Goal: Navigation & Orientation: Find specific page/section

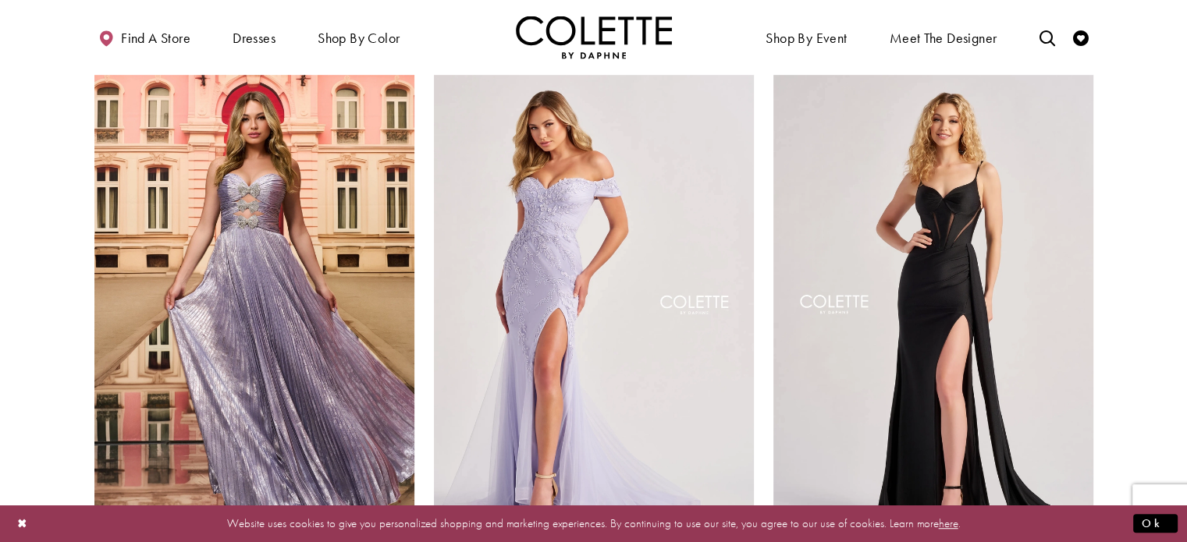
scroll to position [1012, 0]
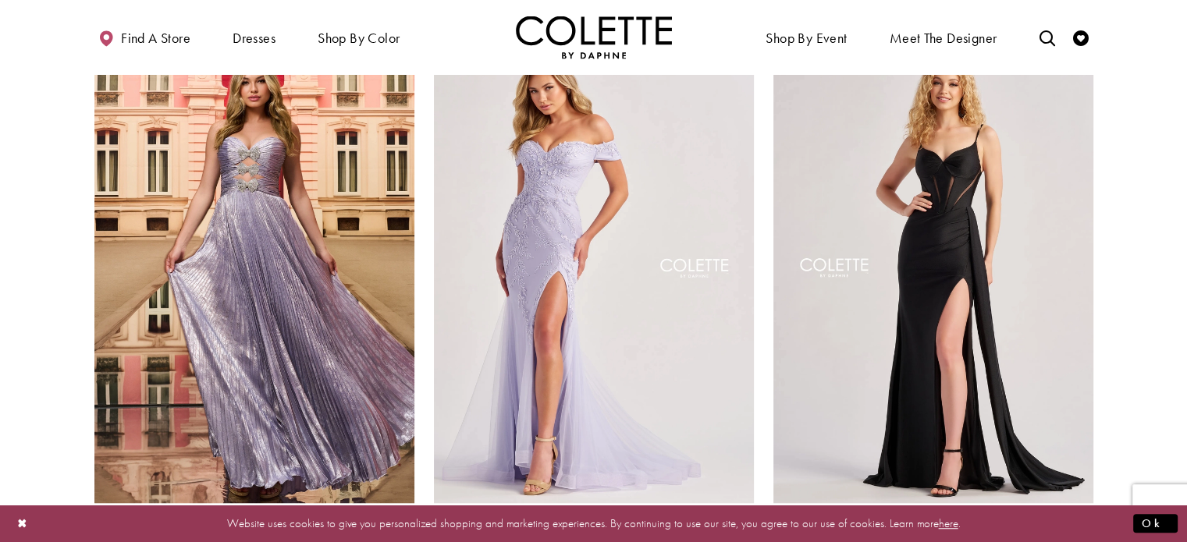
drag, startPoint x: 0, startPoint y: 0, endPoint x: 1195, endPoint y: 174, distance: 1208.1
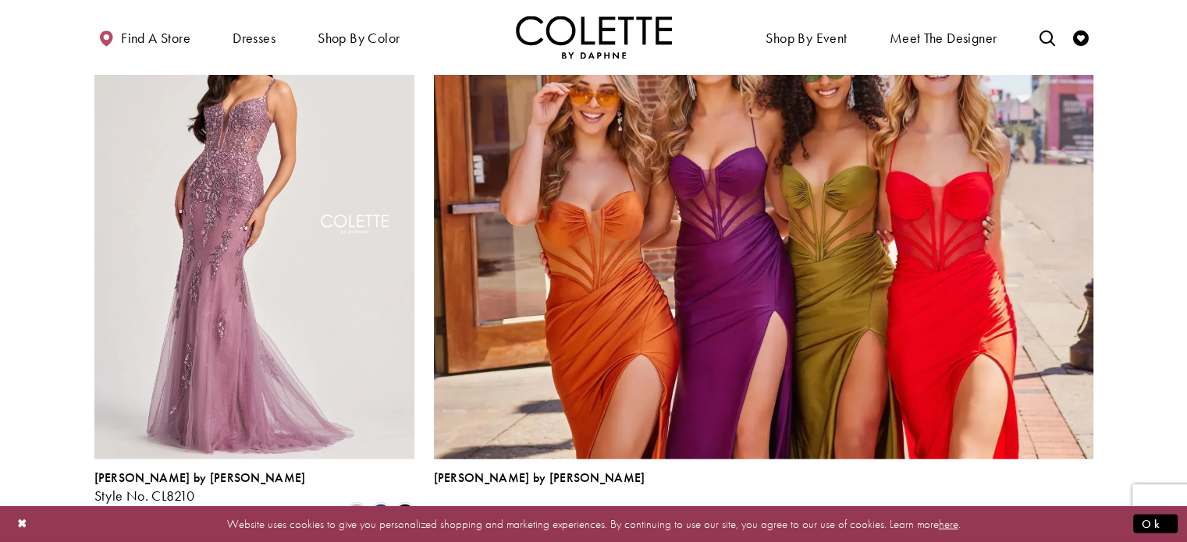
scroll to position [3458, 0]
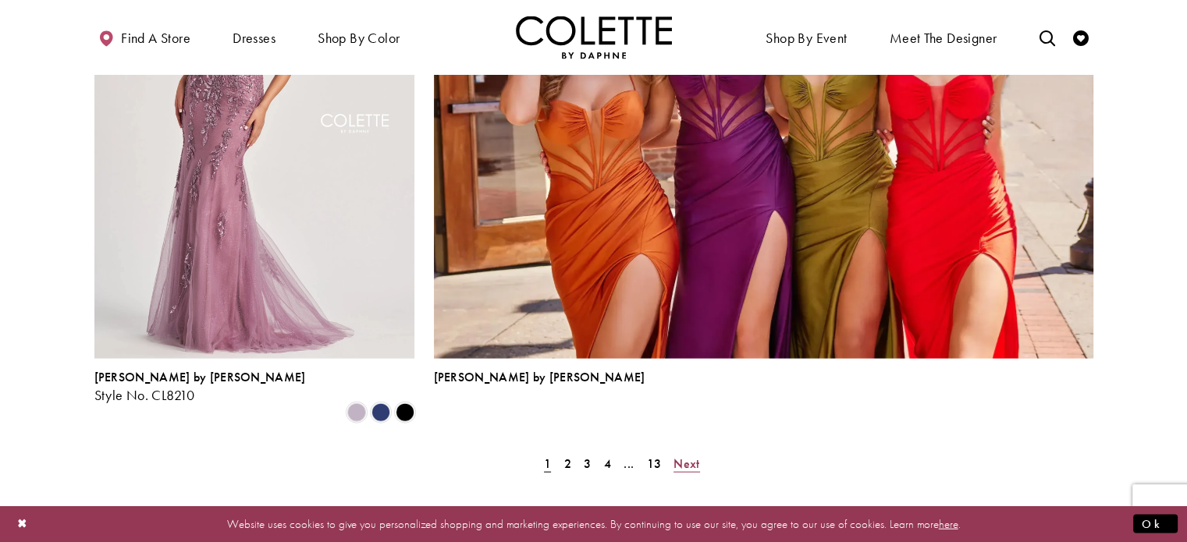
click at [687, 456] on span "Next" at bounding box center [686, 464] width 26 height 16
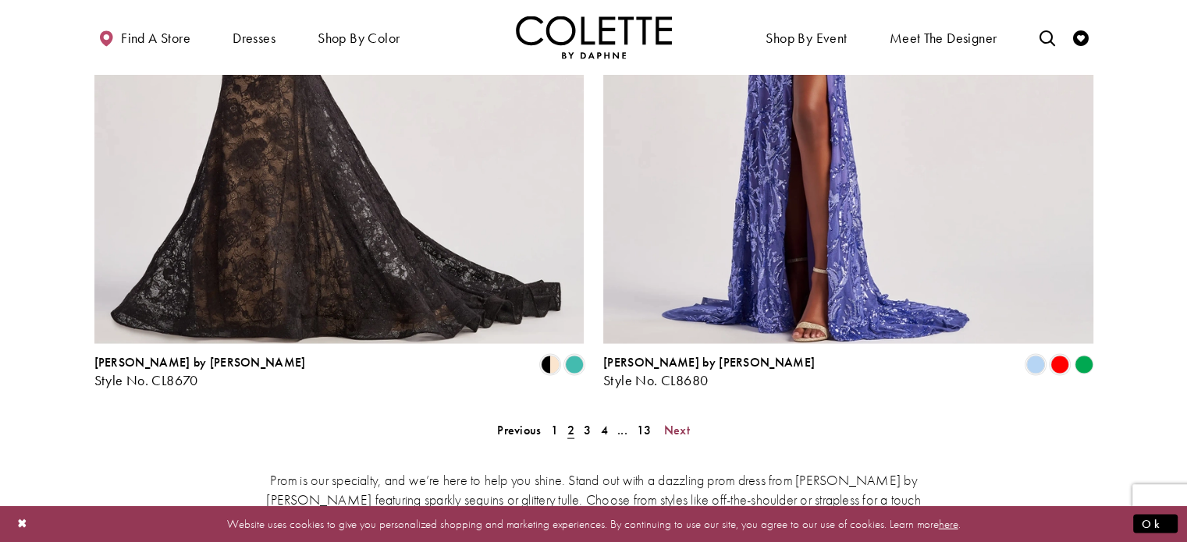
scroll to position [3164, 0]
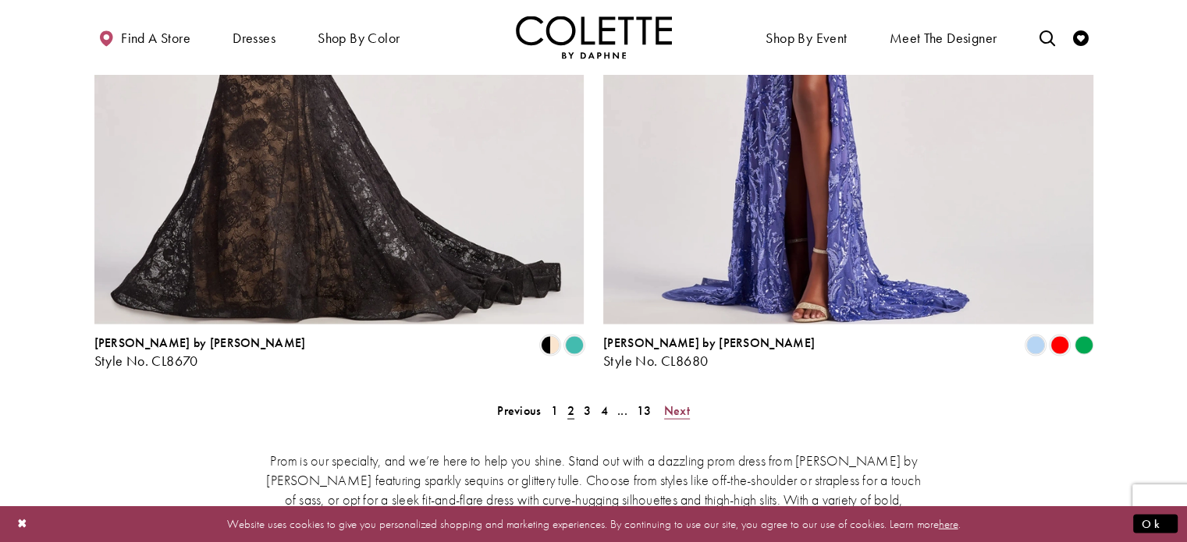
click at [680, 403] on span "Next" at bounding box center [677, 411] width 26 height 16
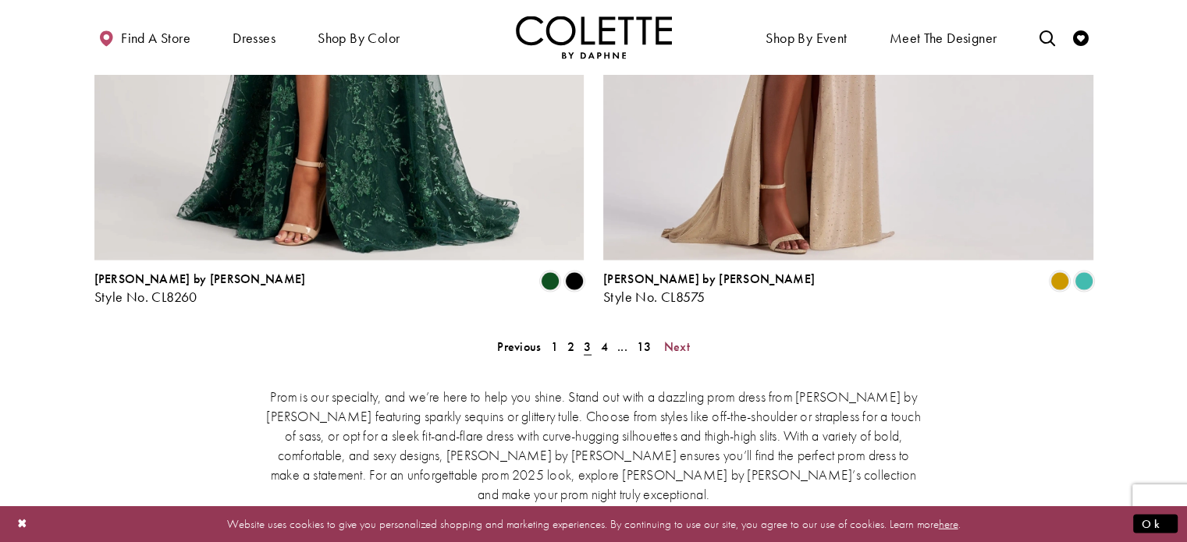
scroll to position [3365, 0]
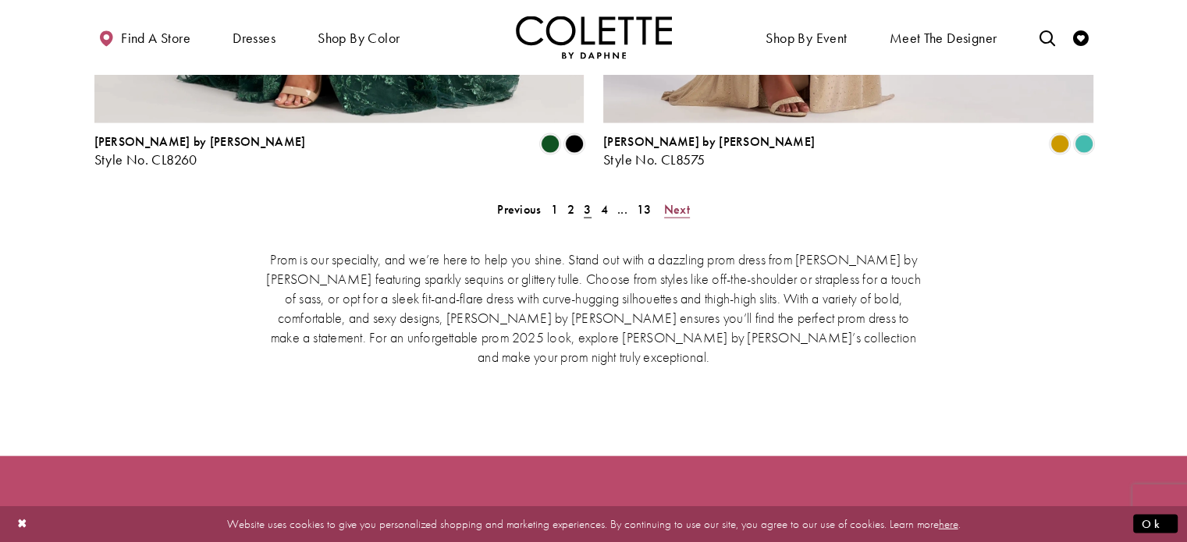
click at [669, 201] on span "Next" at bounding box center [677, 209] width 26 height 16
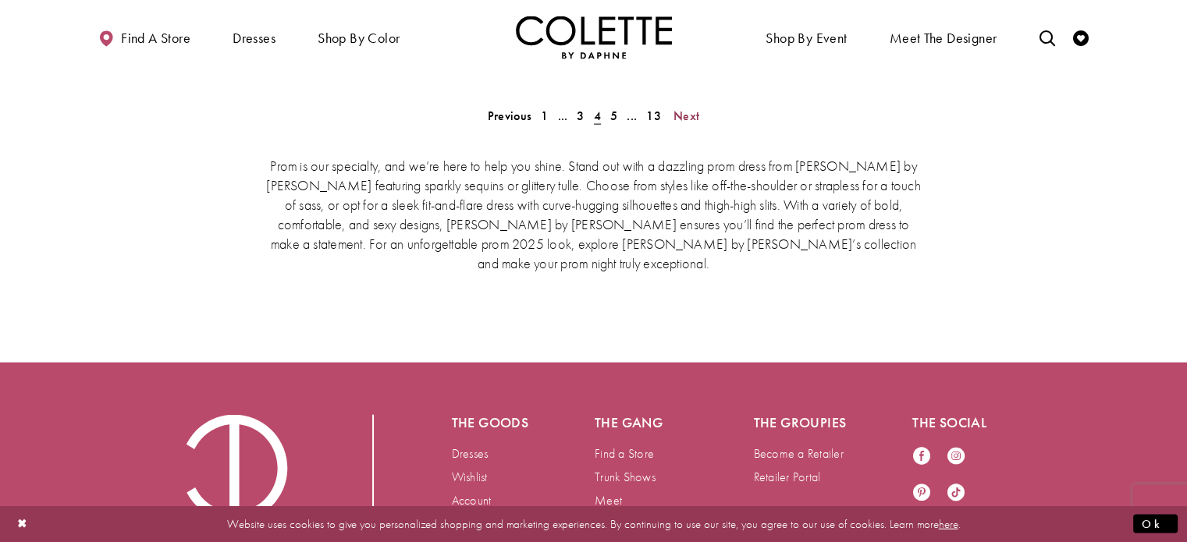
scroll to position [3204, 0]
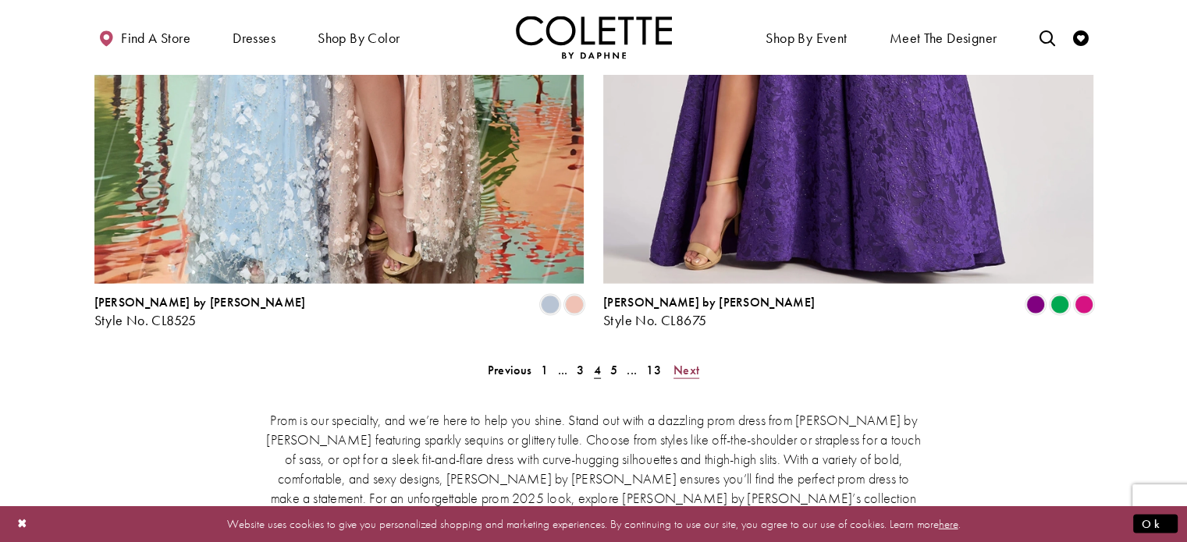
click at [680, 362] on span "Next" at bounding box center [686, 370] width 26 height 16
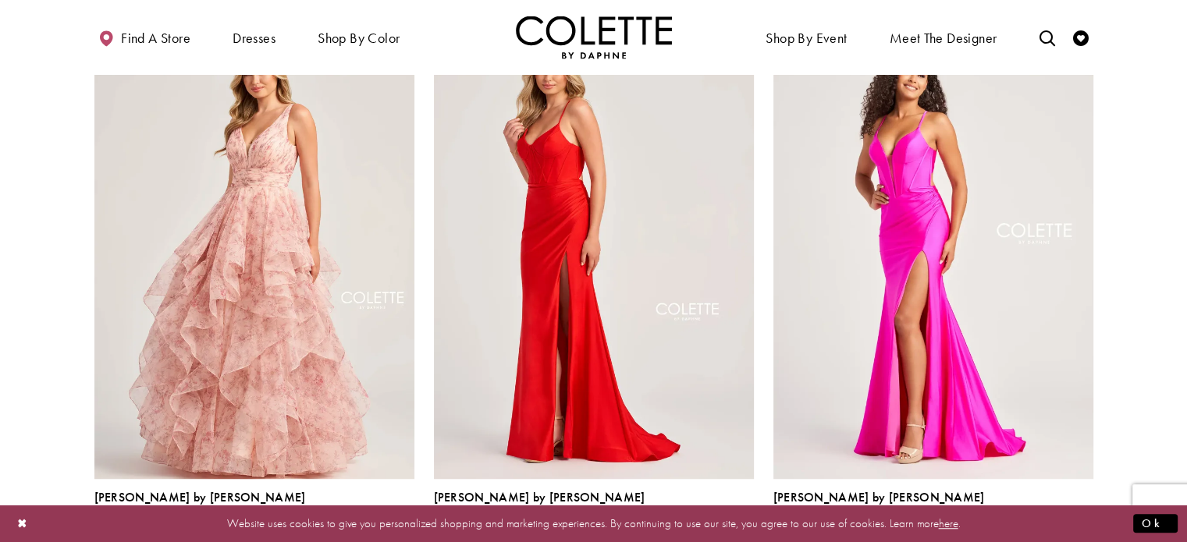
scroll to position [1042, 0]
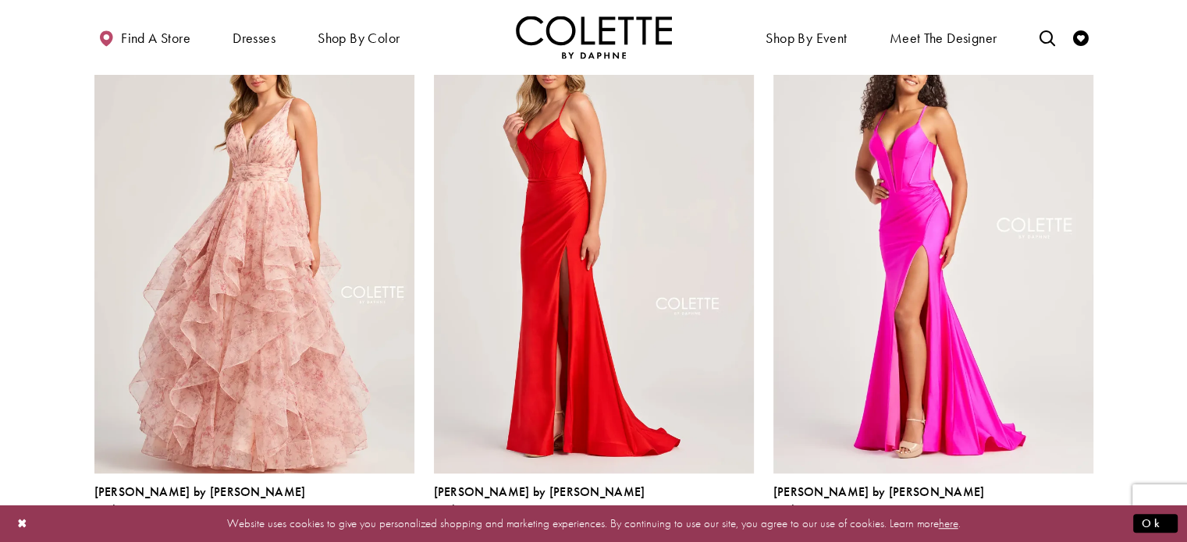
click at [374, 518] on span "m" at bounding box center [380, 527] width 19 height 19
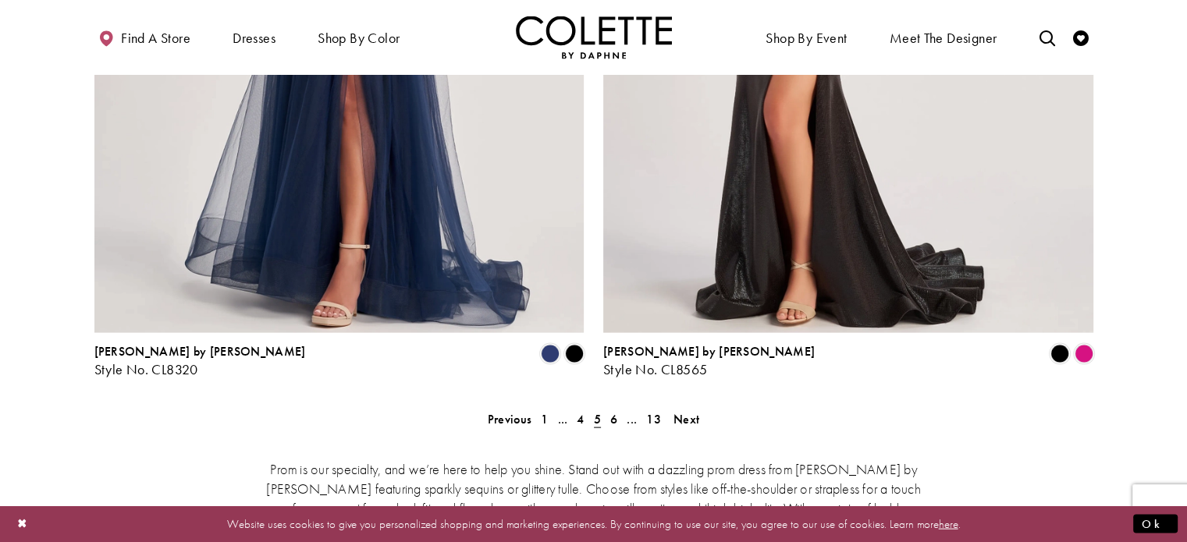
scroll to position [3293, 0]
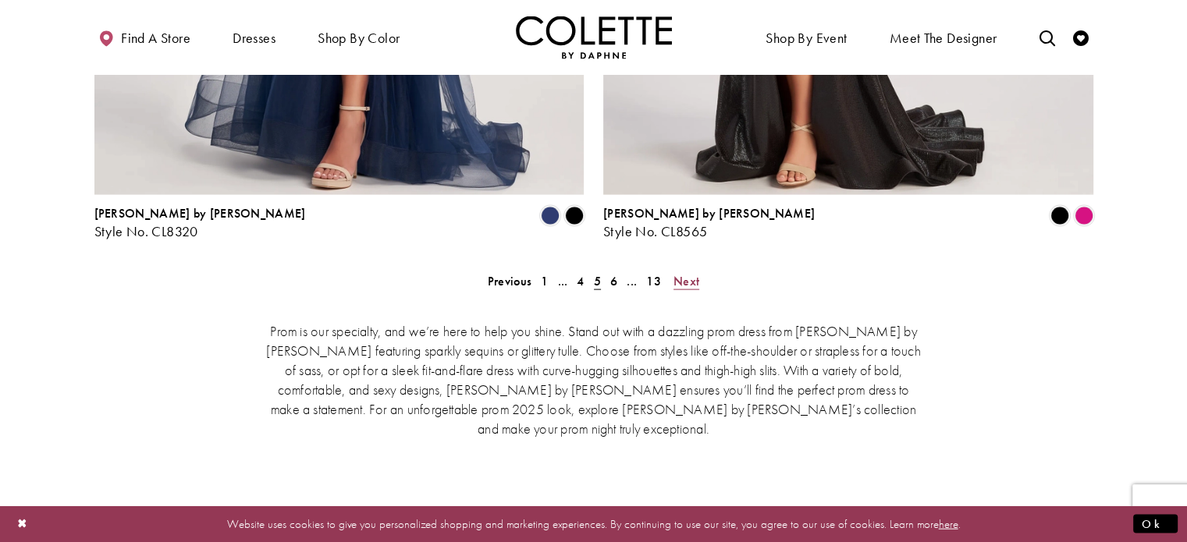
click at [682, 273] on span "Next" at bounding box center [686, 281] width 26 height 16
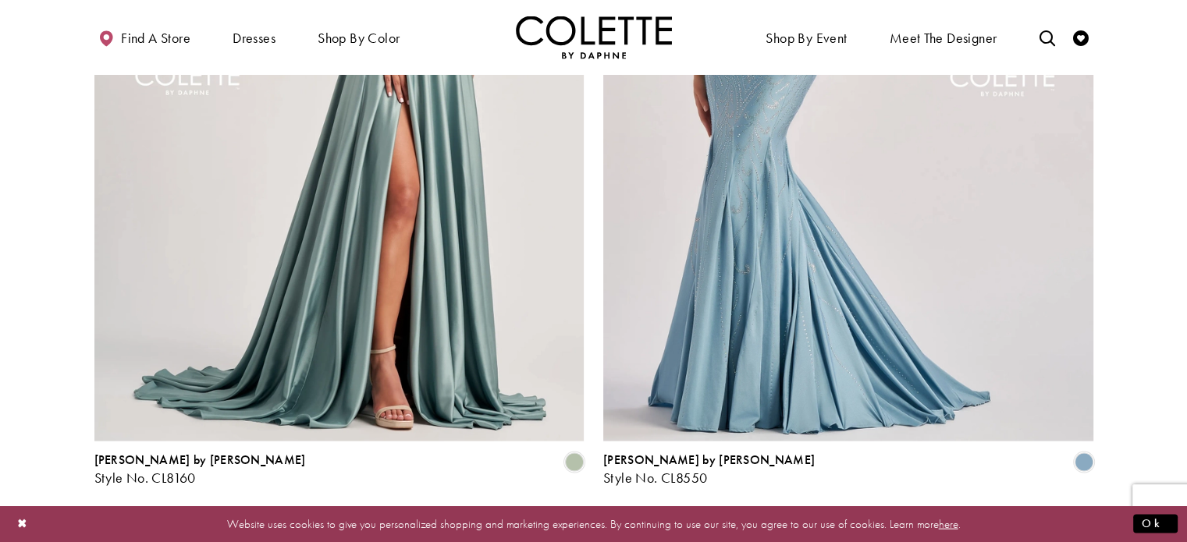
scroll to position [3061, 0]
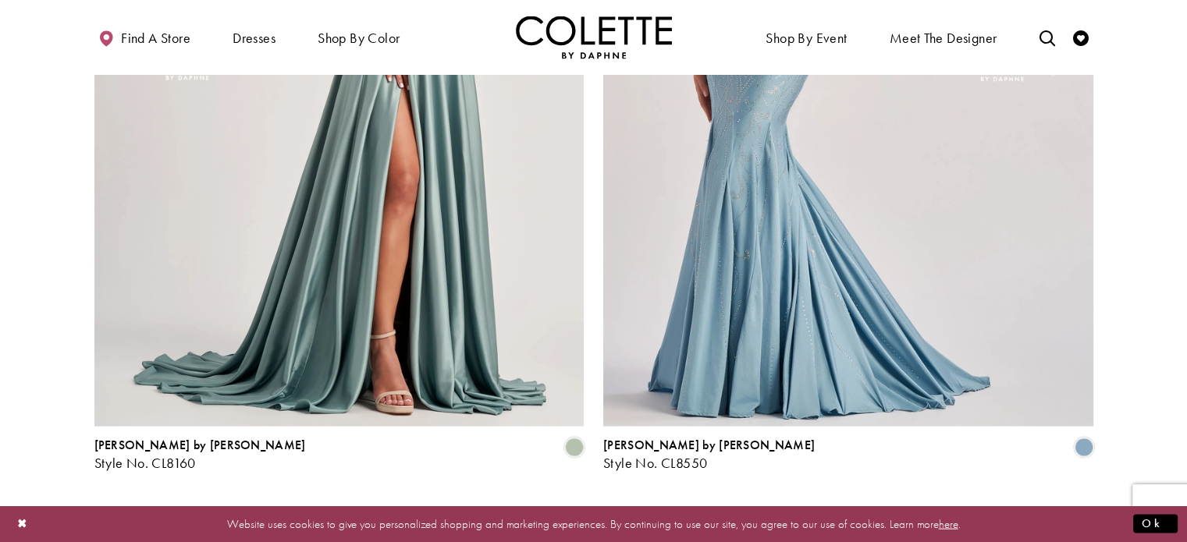
click at [687, 505] on span "Next" at bounding box center [686, 513] width 26 height 16
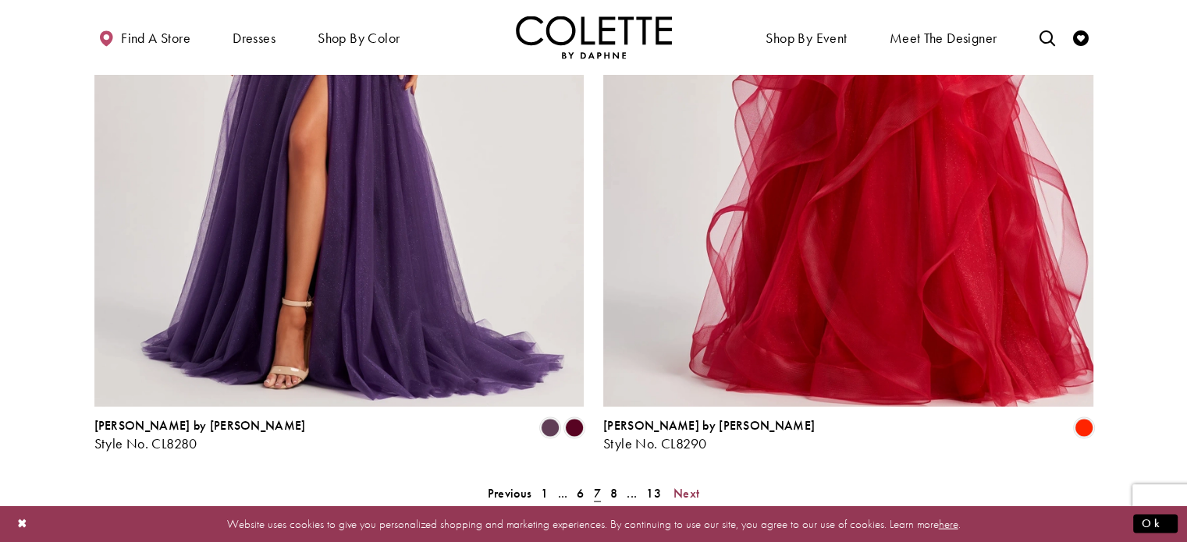
scroll to position [3100, 0]
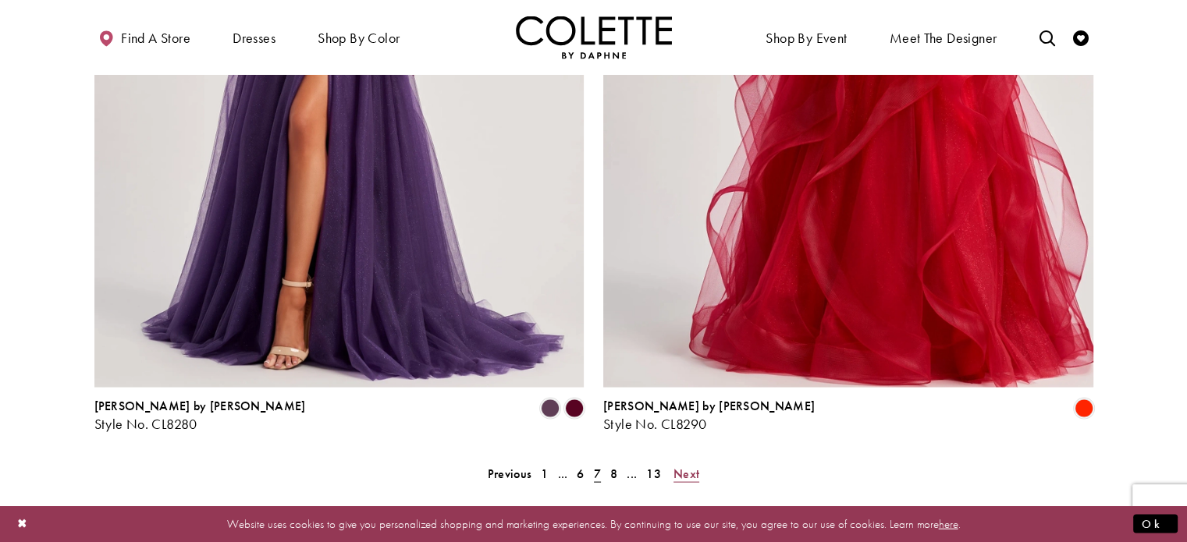
click at [695, 466] on span "Next" at bounding box center [686, 474] width 26 height 16
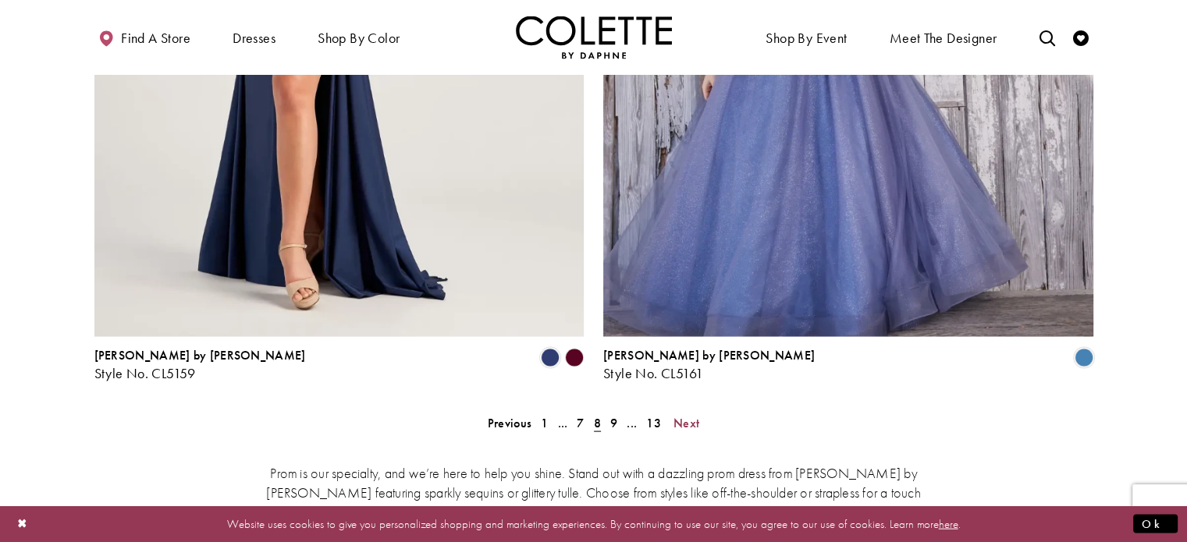
scroll to position [3200, 0]
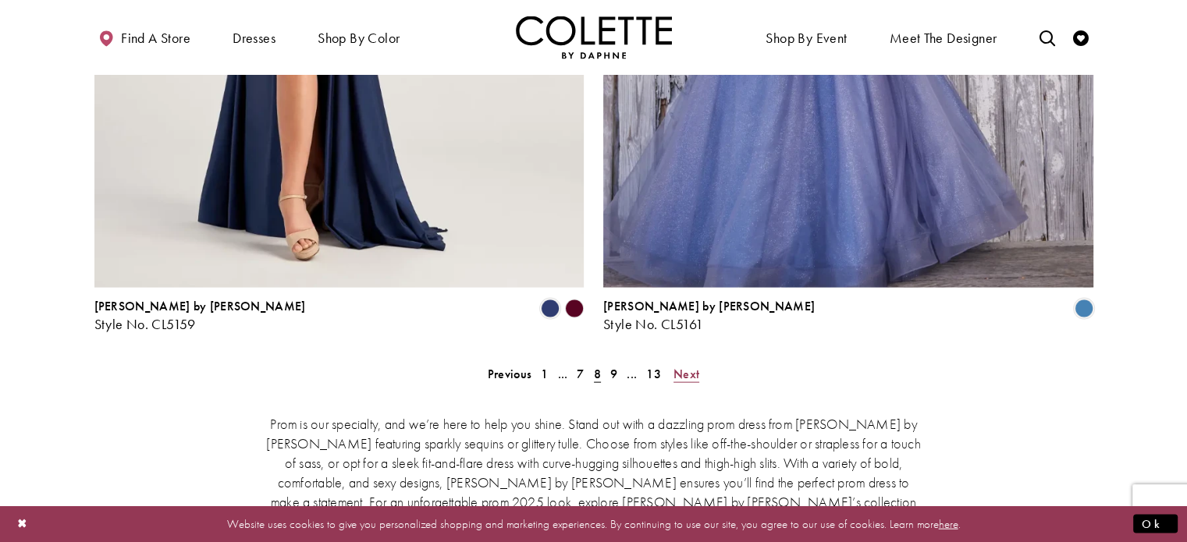
click at [686, 366] on span "Next" at bounding box center [686, 374] width 26 height 16
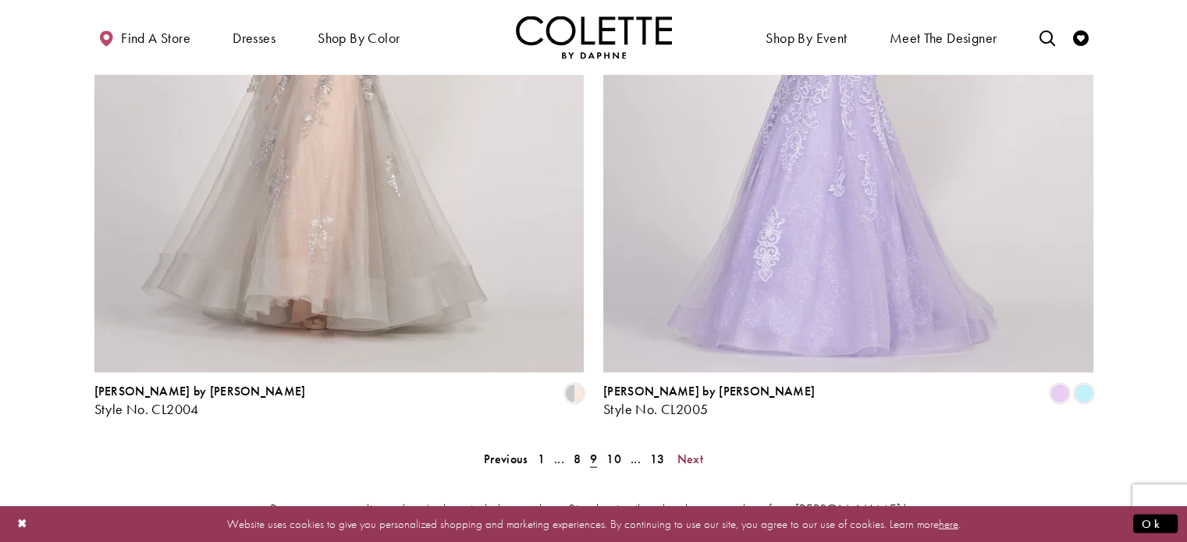
scroll to position [3125, 0]
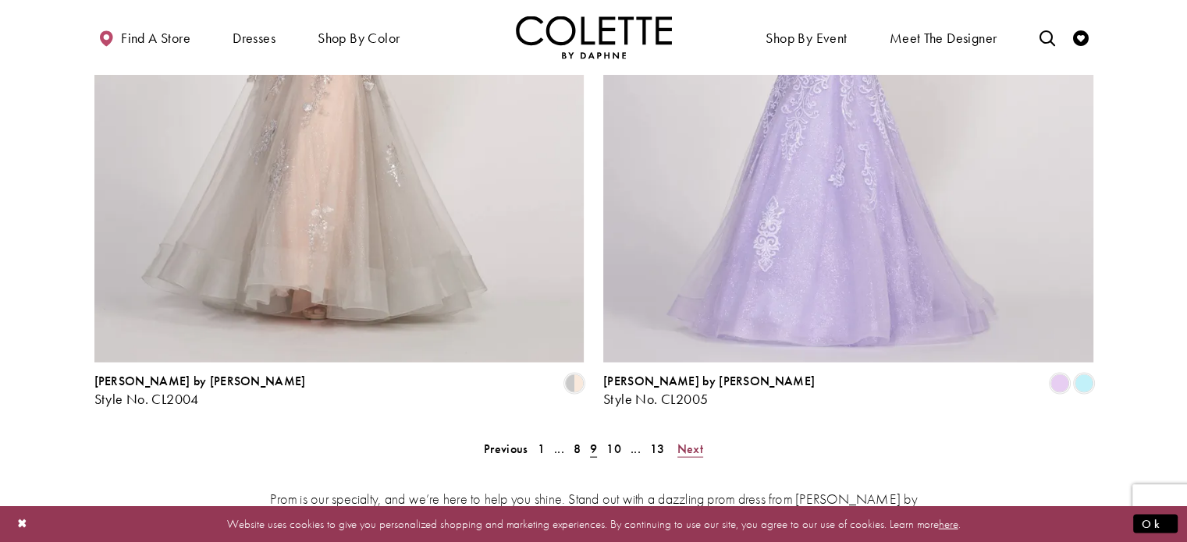
click at [691, 438] on link "Next" at bounding box center [690, 449] width 35 height 23
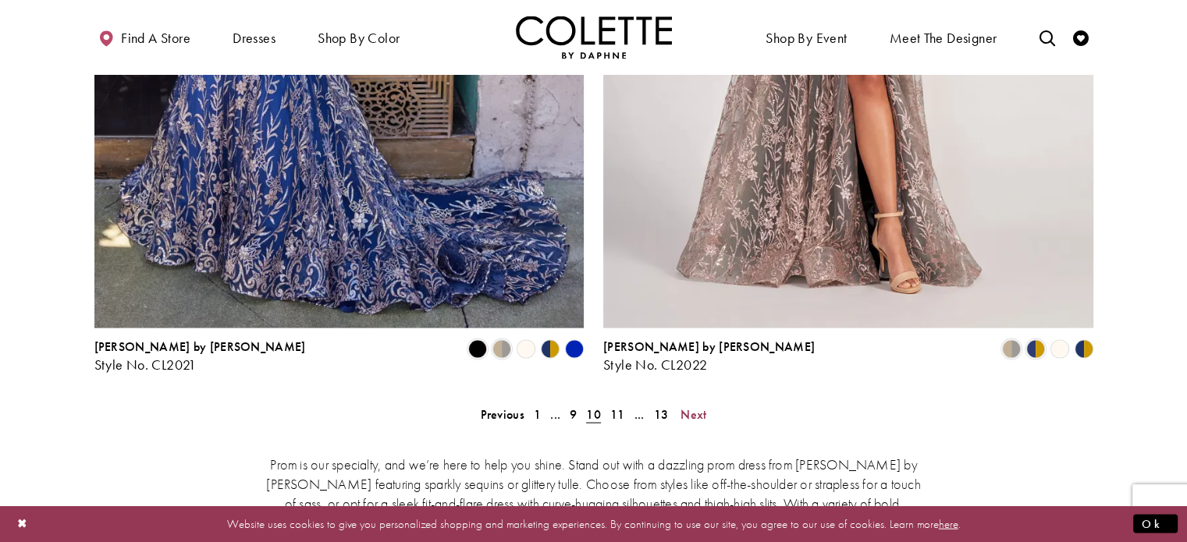
scroll to position [3204, 0]
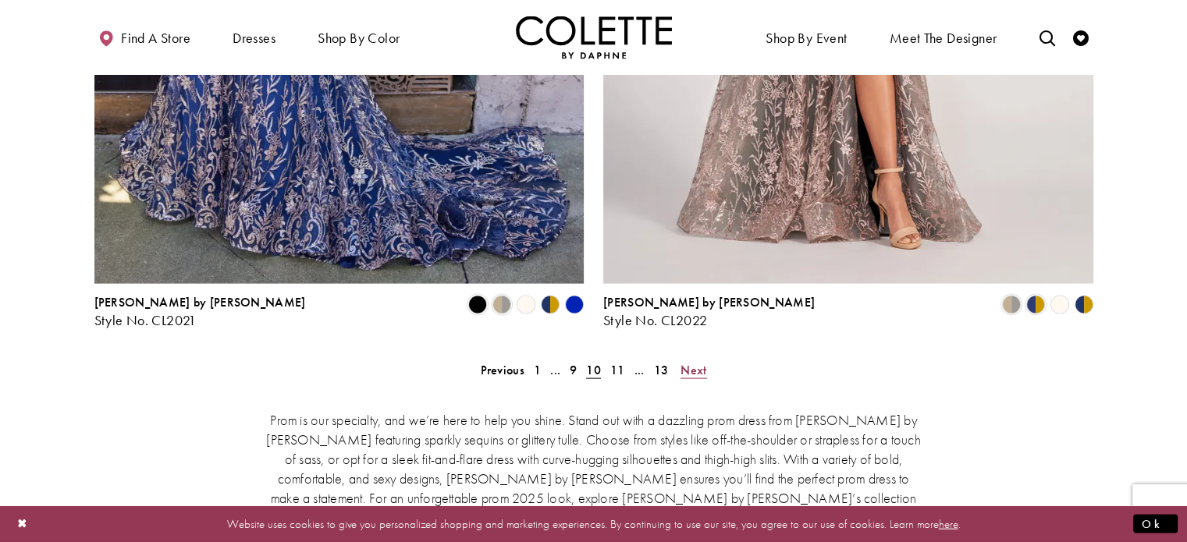
click at [694, 362] on span "Next" at bounding box center [693, 370] width 26 height 16
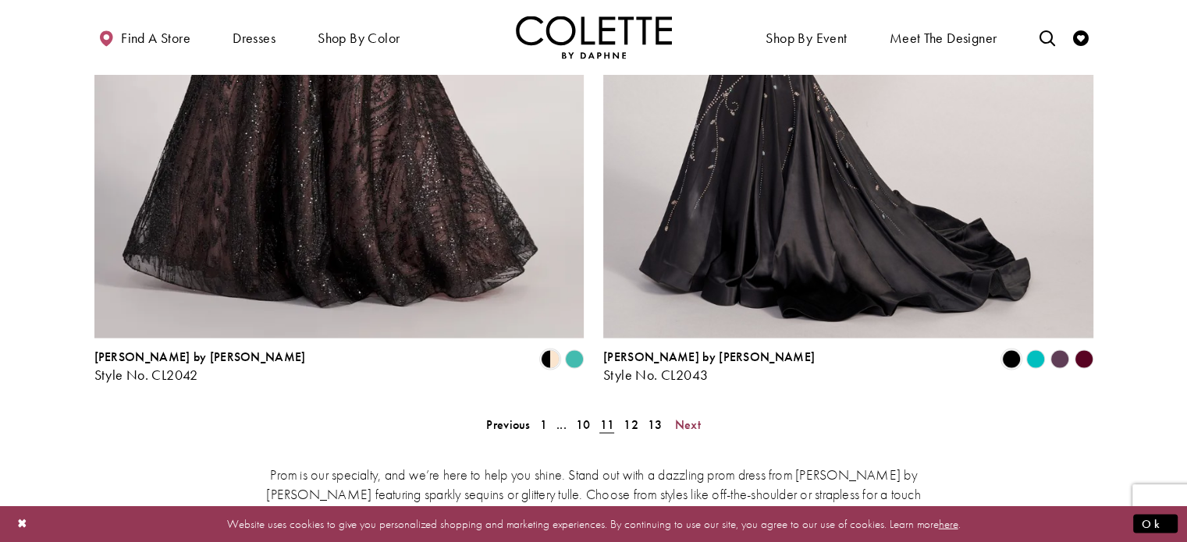
scroll to position [3165, 0]
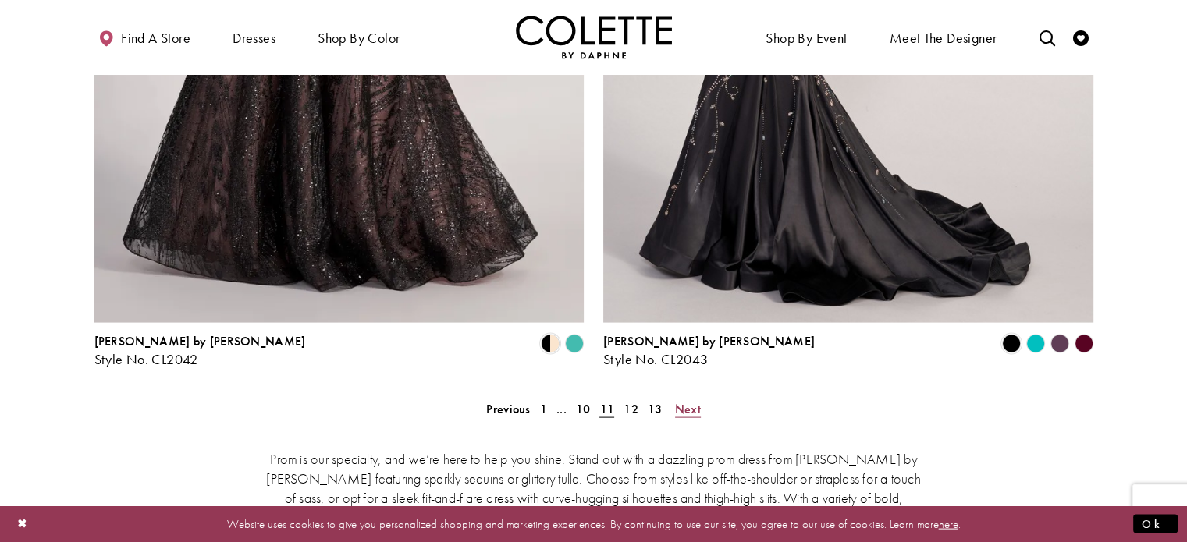
click at [690, 401] on span "Next" at bounding box center [688, 409] width 26 height 16
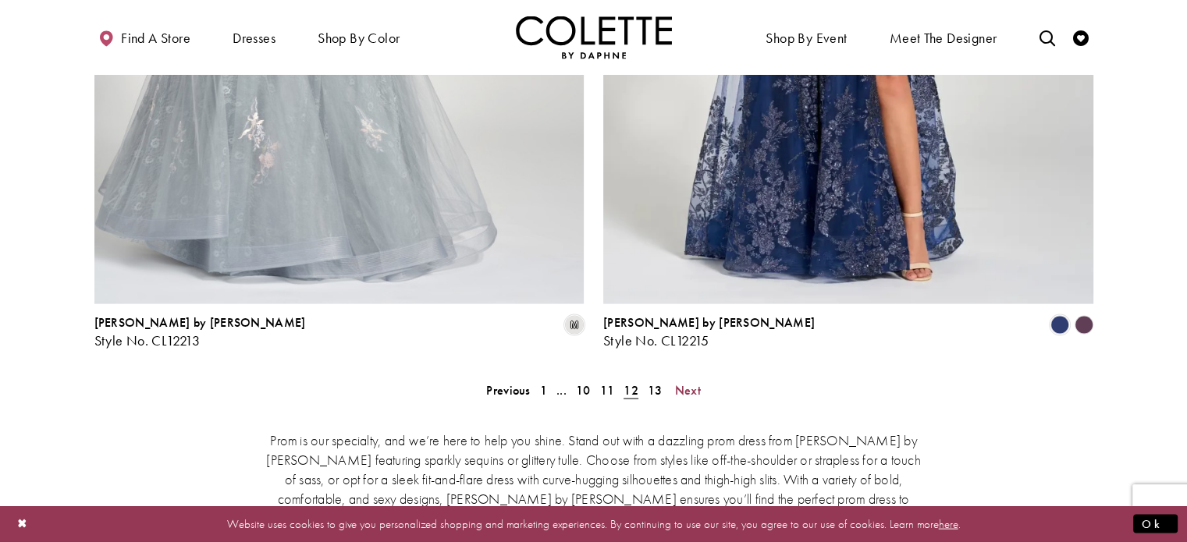
scroll to position [3224, 0]
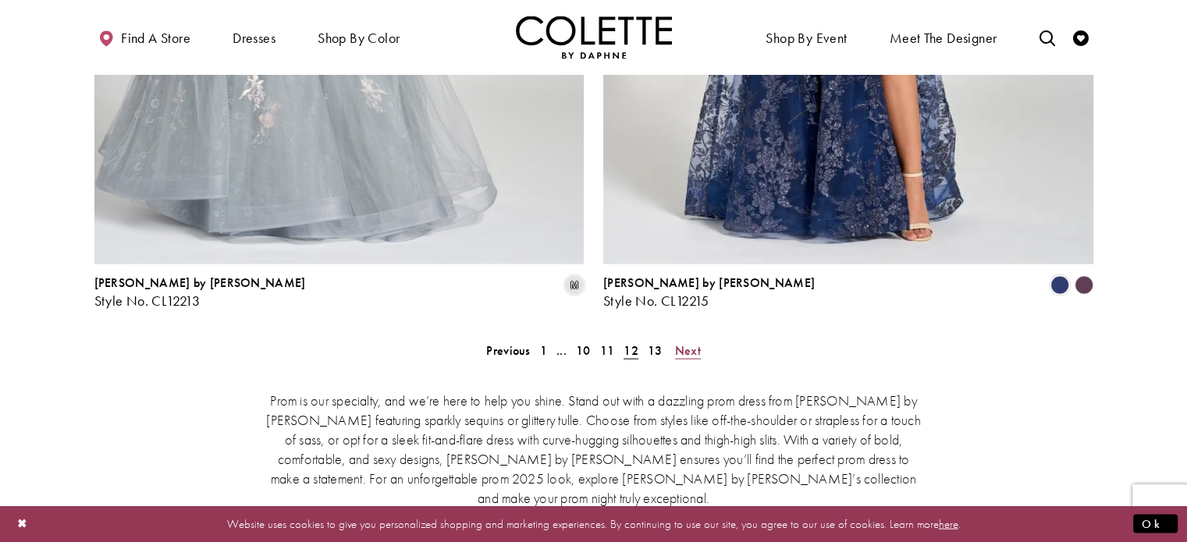
click at [691, 343] on span "Next" at bounding box center [688, 351] width 26 height 16
